Goal: Task Accomplishment & Management: Use online tool/utility

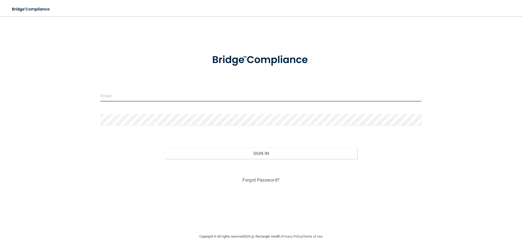
click at [162, 96] on input "email" at bounding box center [260, 95] width 321 height 11
paste input "[EMAIL_ADDRESS][DOMAIN_NAME]"
type input "[EMAIL_ADDRESS][DOMAIN_NAME]"
